Goal: Task Accomplishment & Management: Use online tool/utility

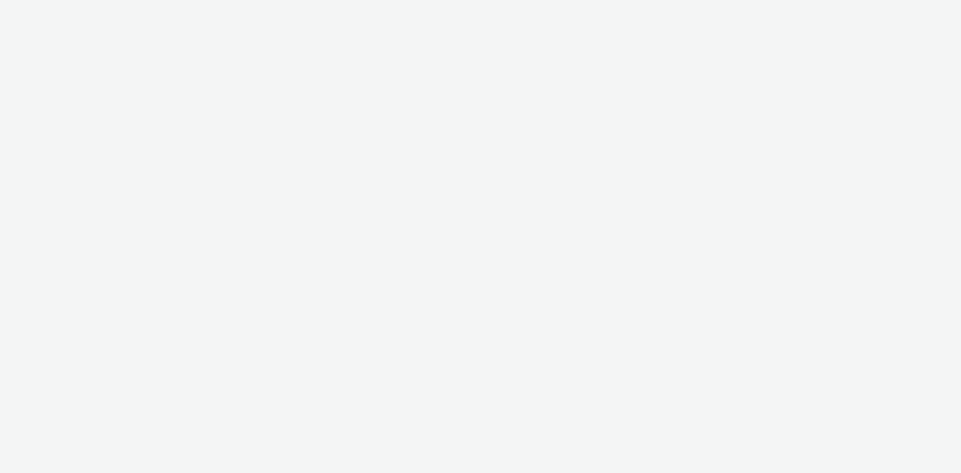
select select "97b78be7-b7c1-427d-93eb-a13be4d88a0a"
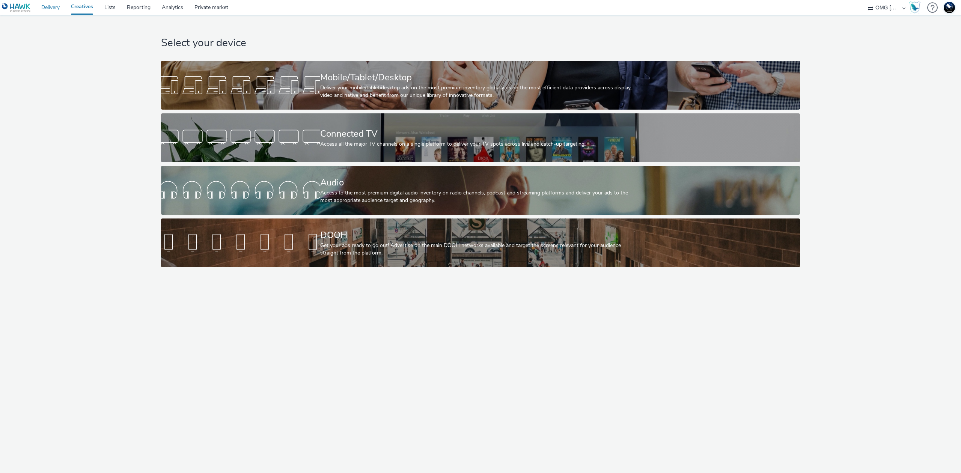
click at [47, 10] on link "Delivery" at bounding box center [51, 7] width 30 height 15
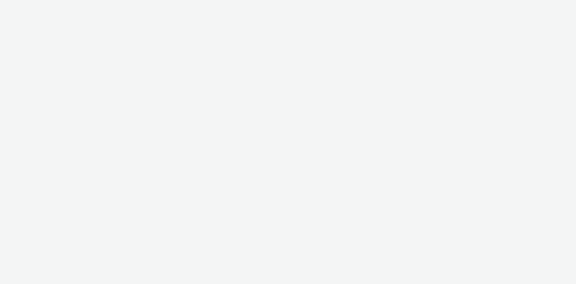
select select "e0145353-5290-44c0-b67f-1416e1175b1c"
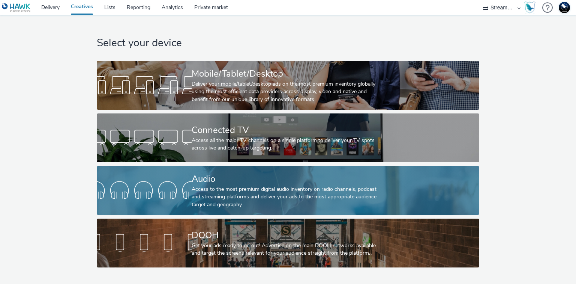
click at [322, 190] on div "Access to the most premium digital audio inventory on radio channels, podcast a…" at bounding box center [287, 196] width 190 height 23
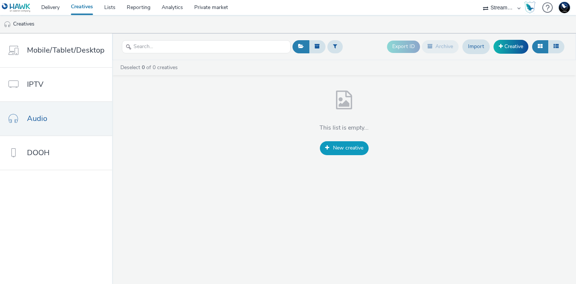
click at [352, 153] on link "New creative" at bounding box center [344, 148] width 49 height 14
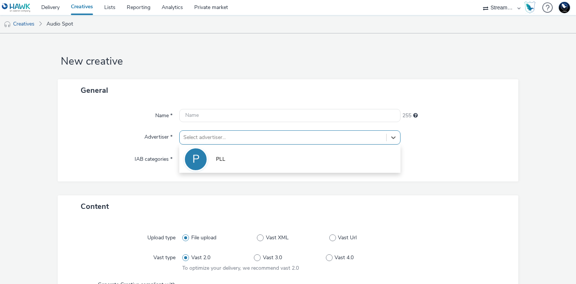
click at [269, 141] on div "Select advertiser..." at bounding box center [283, 137] width 206 height 12
drag, startPoint x: 259, startPoint y: 164, endPoint x: 213, endPoint y: 149, distance: 48.8
click at [259, 164] on li "P PLL" at bounding box center [289, 158] width 221 height 25
type input "[URL][DOMAIN_NAME]"
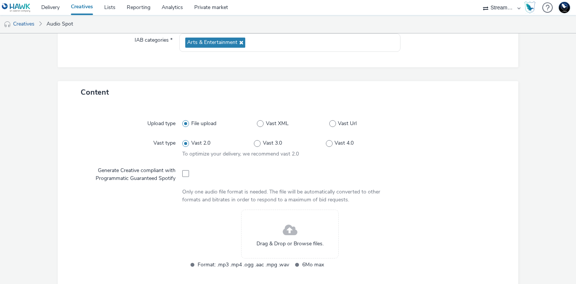
scroll to position [120, 0]
click at [343, 120] on span "Vast Url" at bounding box center [347, 123] width 19 height 8
click at [334, 120] on input "Vast Url" at bounding box center [331, 122] width 5 height 5
radio input "false"
radio input "true"
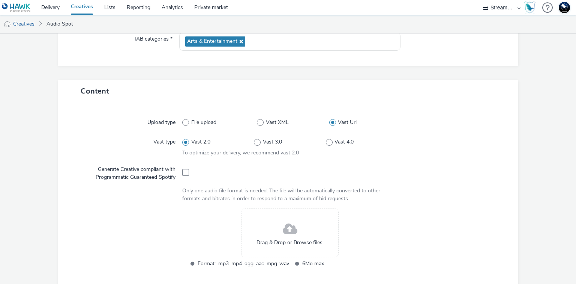
scroll to position [66, 0]
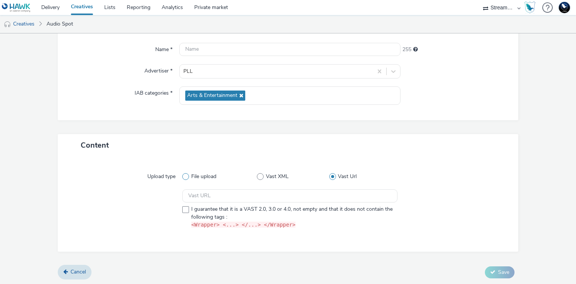
click at [197, 177] on span "File upload" at bounding box center [203, 177] width 25 height 8
click at [187, 177] on input "File upload" at bounding box center [184, 176] width 5 height 5
radio input "true"
radio input "false"
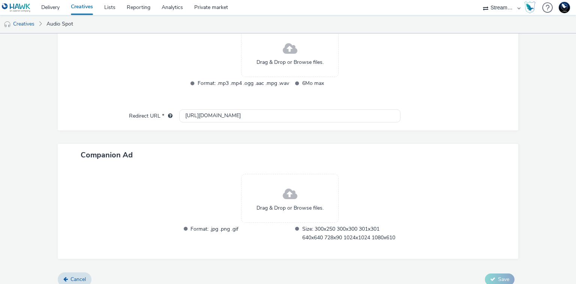
scroll to position [308, 0]
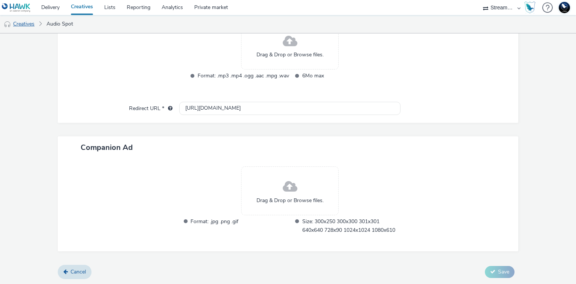
click at [22, 23] on link "Creatives" at bounding box center [19, 24] width 38 height 18
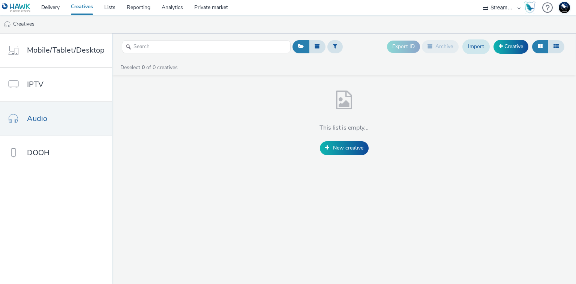
click at [475, 47] on link "Import" at bounding box center [476, 46] width 27 height 14
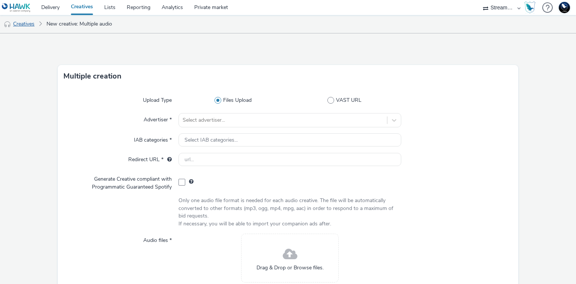
click at [20, 27] on link "Creatives" at bounding box center [19, 24] width 38 height 18
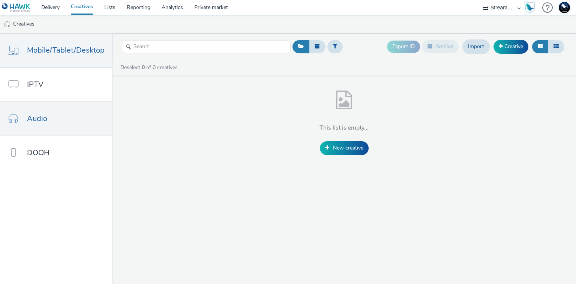
click at [69, 49] on span "Mobile/Tablet/Desktop" at bounding box center [66, 50] width 78 height 11
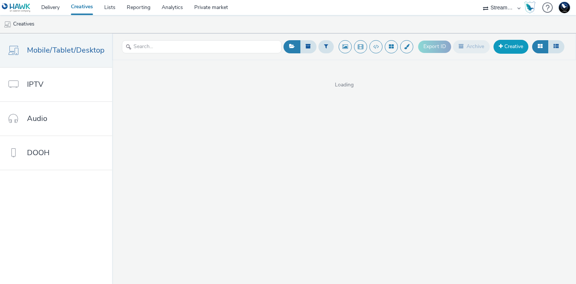
click at [504, 45] on link "Creative" at bounding box center [511, 47] width 35 height 14
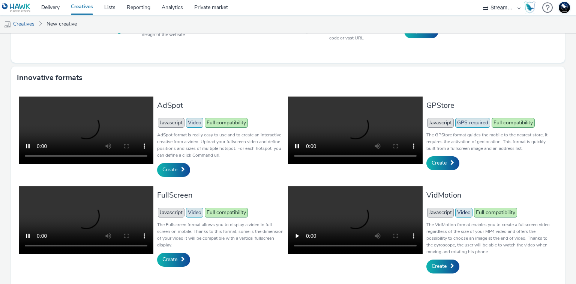
scroll to position [149, 0]
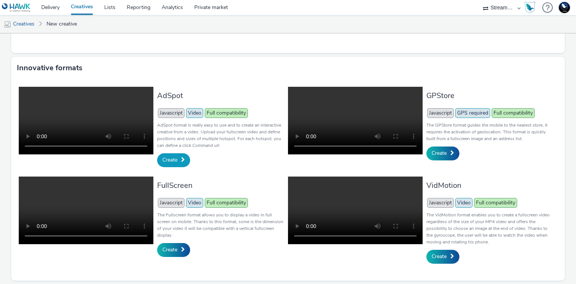
click at [176, 167] on link "Create" at bounding box center [173, 160] width 33 height 14
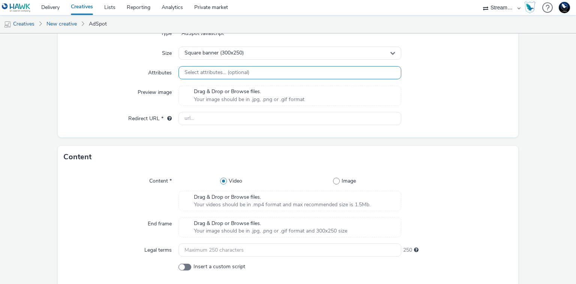
scroll to position [180, 0]
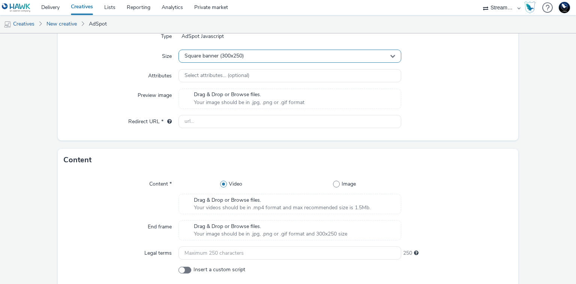
click at [304, 56] on div "Square banner (300x250)" at bounding box center [290, 56] width 222 height 13
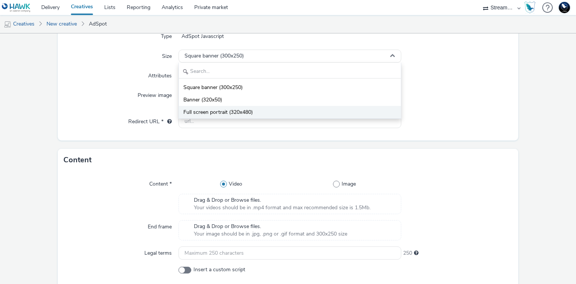
click at [255, 110] on li "Full screen portrait (320x480)" at bounding box center [290, 112] width 222 height 12
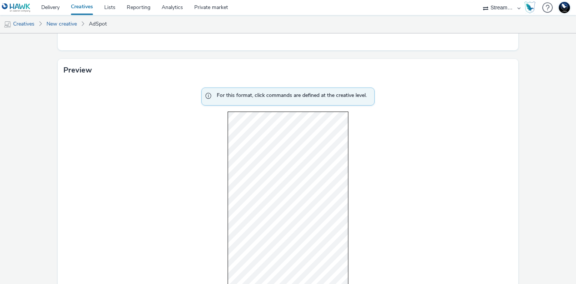
scroll to position [480, 0]
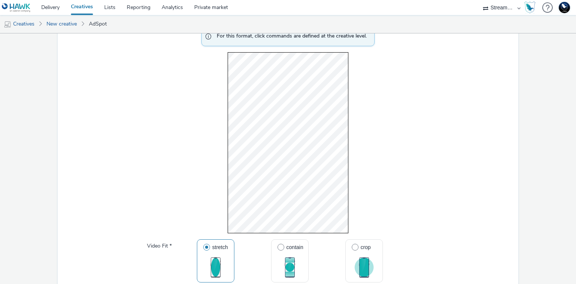
click at [349, 100] on div "For this format, click commands are defined at the creative level. Video Fit * …" at bounding box center [288, 194] width 461 height 344
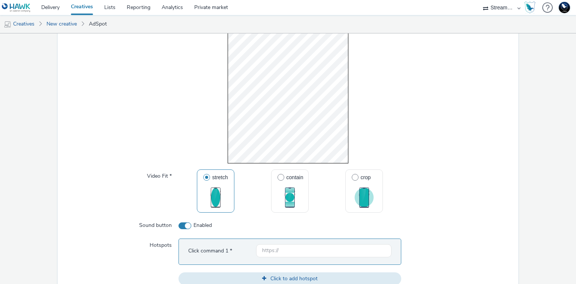
scroll to position [570, 0]
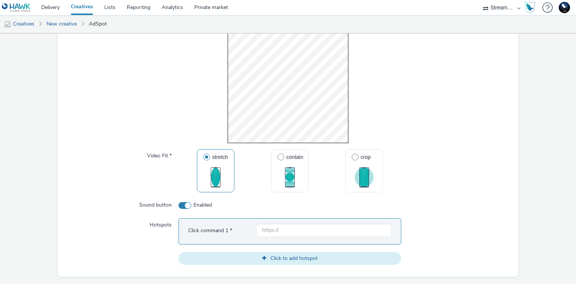
click at [286, 254] on span "Click to add hotspot" at bounding box center [294, 257] width 47 height 7
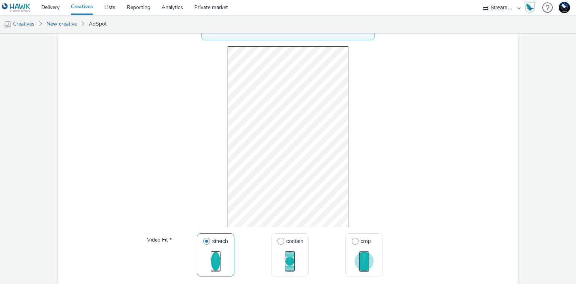
scroll to position [480, 0]
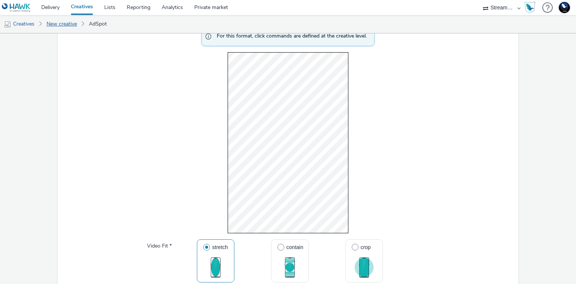
click at [60, 26] on link "New creative" at bounding box center [62, 24] width 38 height 18
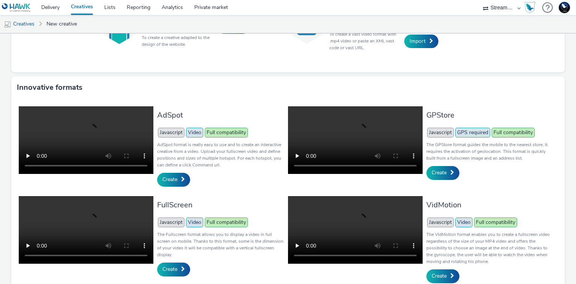
scroll to position [149, 0]
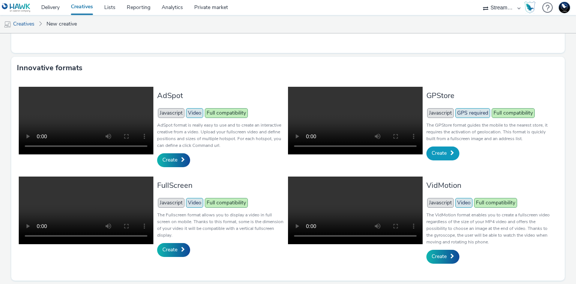
click at [443, 153] on span "Create" at bounding box center [439, 152] width 15 height 7
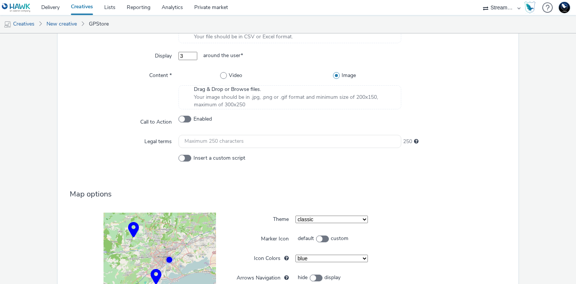
scroll to position [360, 0]
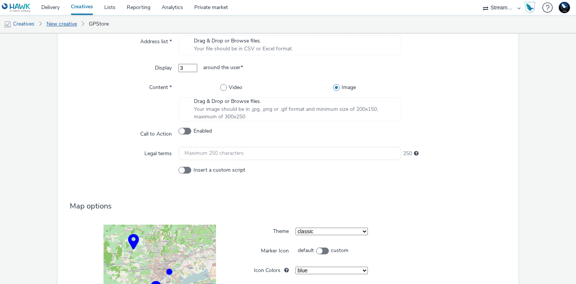
click at [50, 26] on link "New creative" at bounding box center [62, 24] width 38 height 18
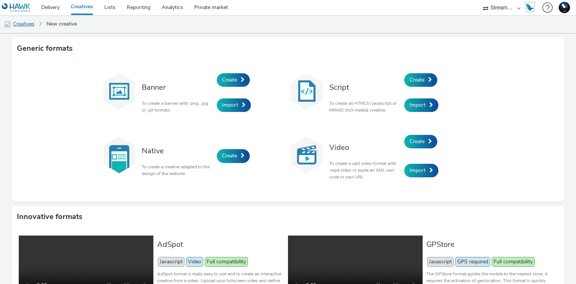
click at [33, 27] on link "Creatives" at bounding box center [19, 24] width 38 height 18
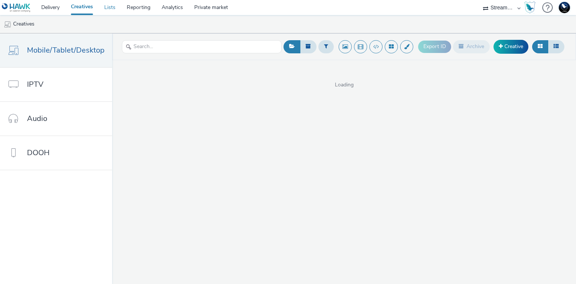
click at [117, 8] on link "Lists" at bounding box center [110, 7] width 23 height 15
